Goal: Information Seeking & Learning: Learn about a topic

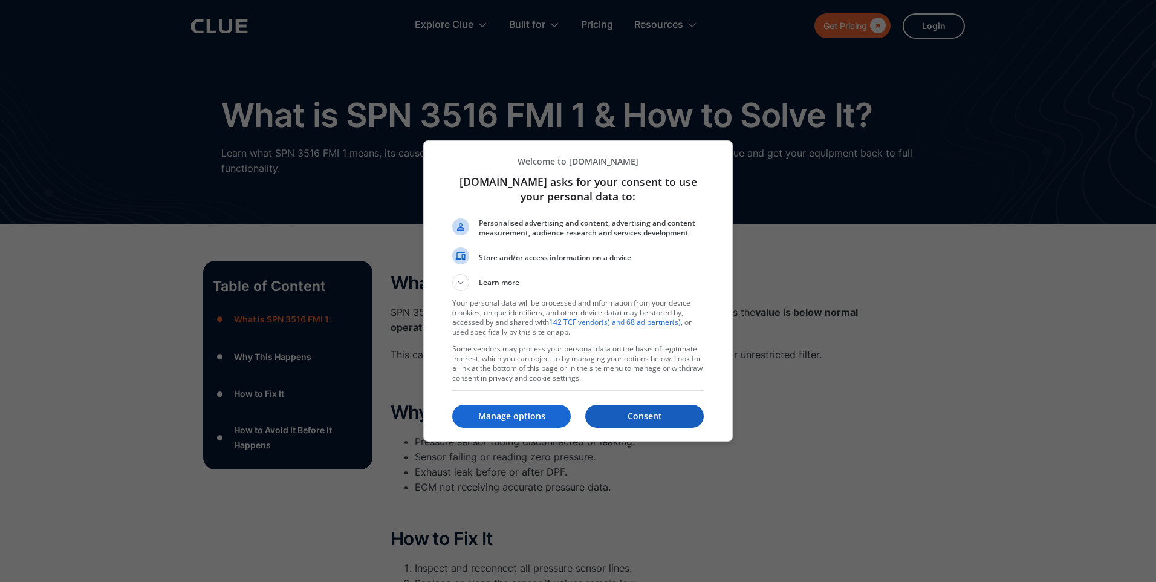
click at [672, 412] on p "Consent" at bounding box center [644, 416] width 119 height 12
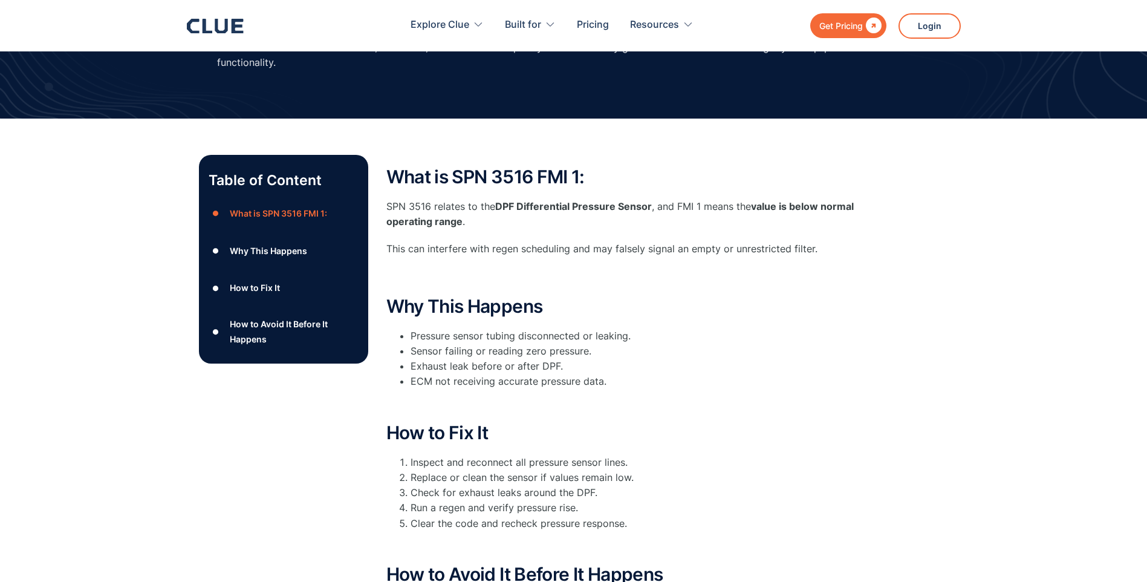
scroll to position [181, 0]
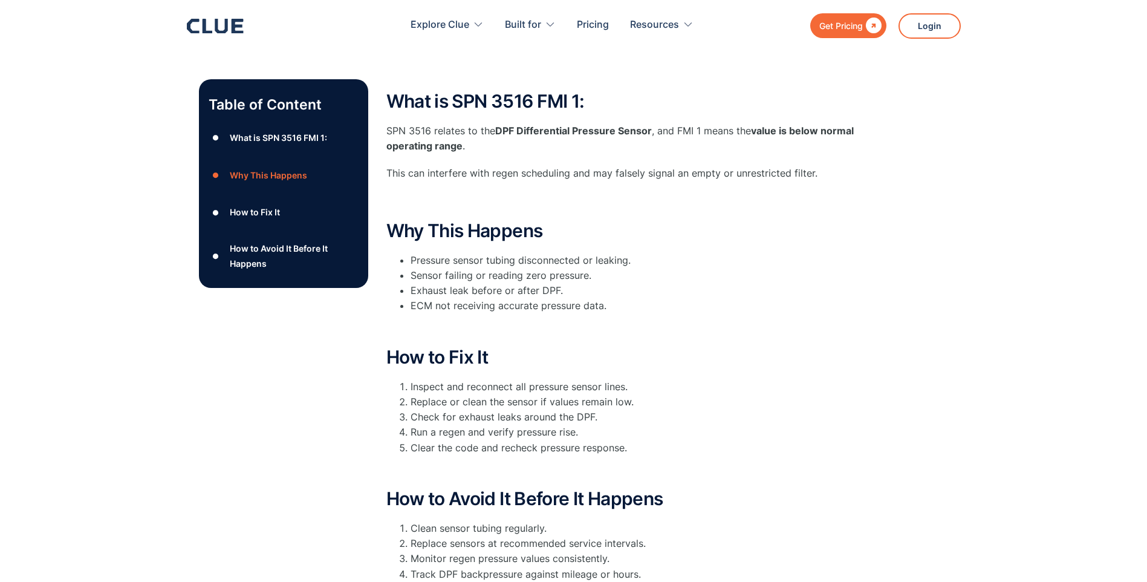
click at [500, 322] on p "‍" at bounding box center [628, 327] width 484 height 15
drag, startPoint x: 452, startPoint y: 291, endPoint x: 467, endPoint y: 290, distance: 15.8
click at [467, 290] on li "Exhaust leak before or after DPF." at bounding box center [641, 290] width 460 height 15
drag, startPoint x: 467, startPoint y: 290, endPoint x: 487, endPoint y: 317, distance: 33.4
click at [487, 317] on div "Why This Happens Pressure sensor tubing disconnected or leaking. Sensor failing…" at bounding box center [628, 278] width 484 height 114
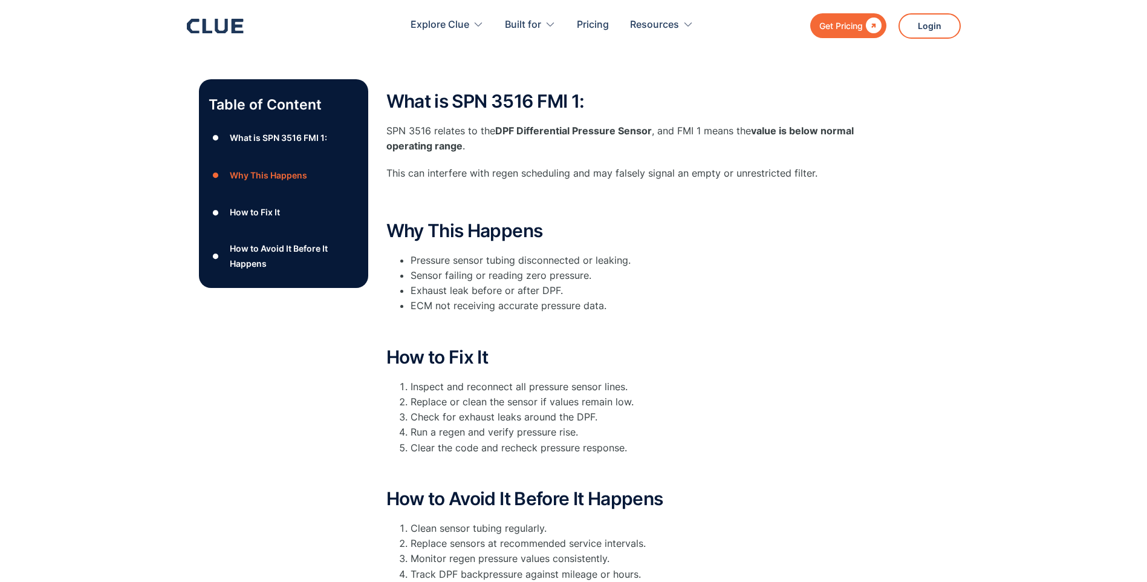
click at [487, 317] on div "Why This Happens Pressure sensor tubing disconnected or leaking. Sensor failing…" at bounding box center [628, 278] width 484 height 114
click at [453, 321] on p "‍" at bounding box center [628, 327] width 484 height 15
click at [540, 341] on div "What is SPN 3516 FMI 1: SPN 3516 relates to the DPF Differential Pressure Senso…" at bounding box center [628, 354] width 484 height 527
click at [847, 239] on h2 "Why This Happens" at bounding box center [628, 231] width 484 height 20
